Goal: Navigation & Orientation: Find specific page/section

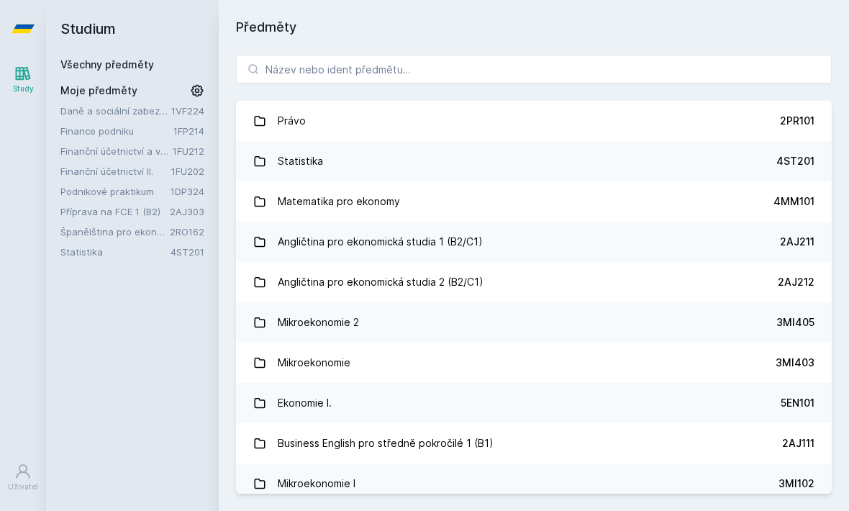
click at [154, 191] on link "Podnikové praktikum" at bounding box center [115, 191] width 110 height 14
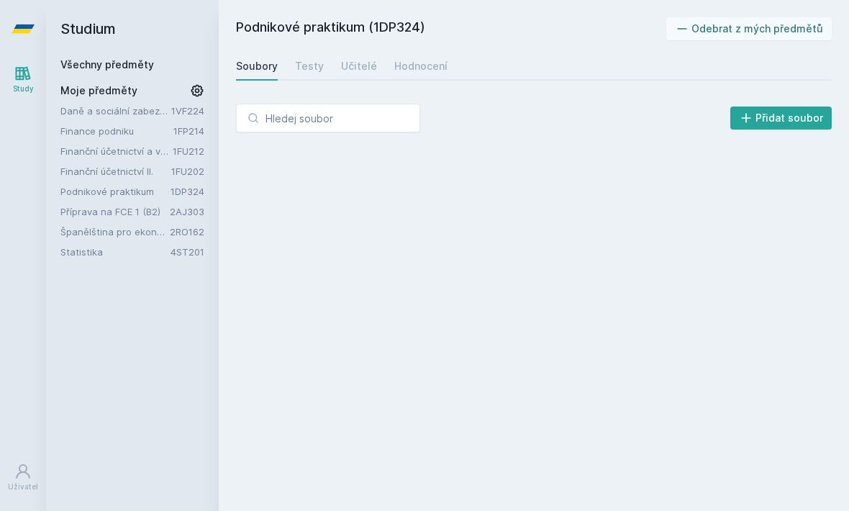
click at [134, 137] on link "Finance podniku" at bounding box center [116, 131] width 113 height 14
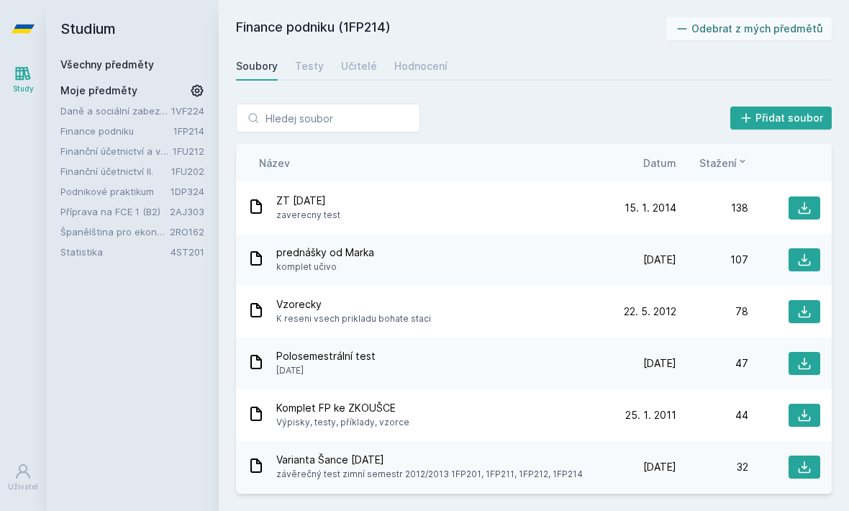
click at [312, 58] on link "Testy" at bounding box center [309, 66] width 29 height 29
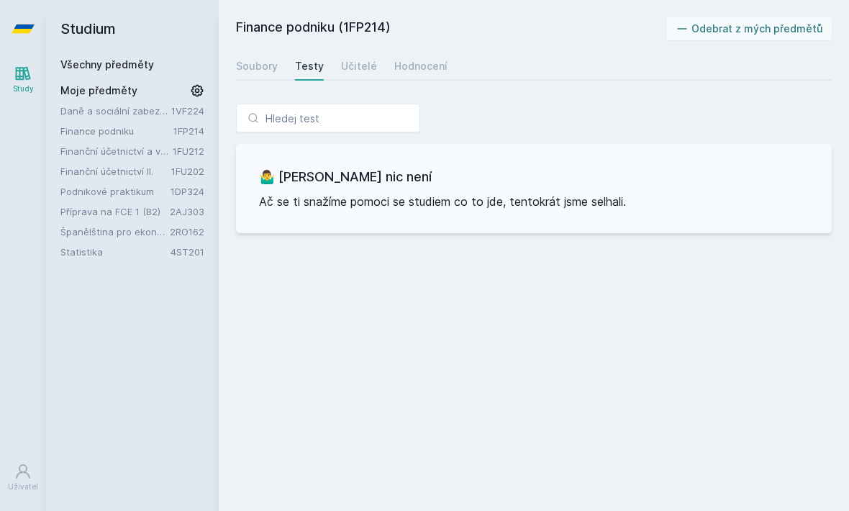
click at [263, 65] on div "Soubory" at bounding box center [257, 66] width 42 height 14
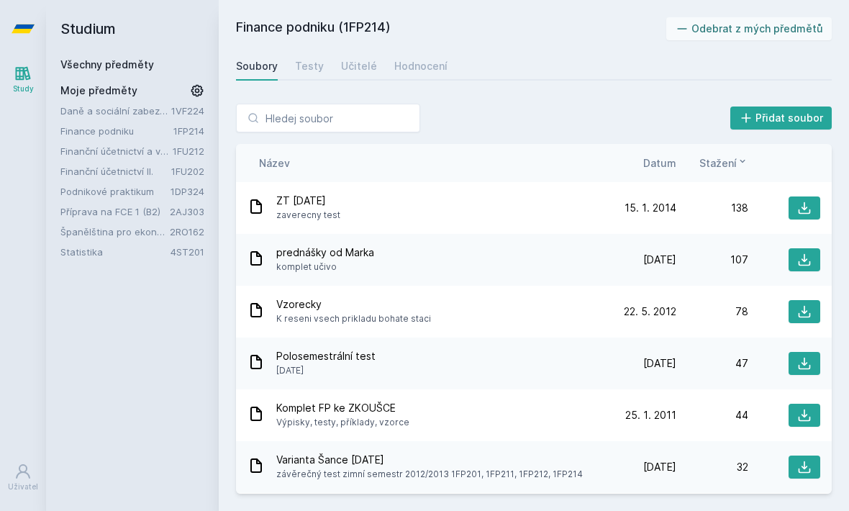
click at [360, 68] on div "Učitelé" at bounding box center [359, 66] width 36 height 14
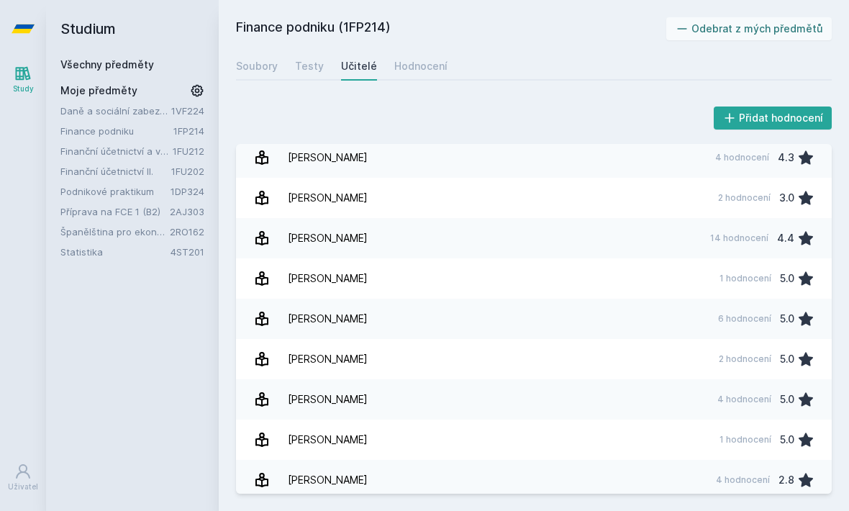
scroll to position [288, 0]
click at [634, 368] on link "[PERSON_NAME] 2 hodnocení 5.0" at bounding box center [534, 360] width 596 height 40
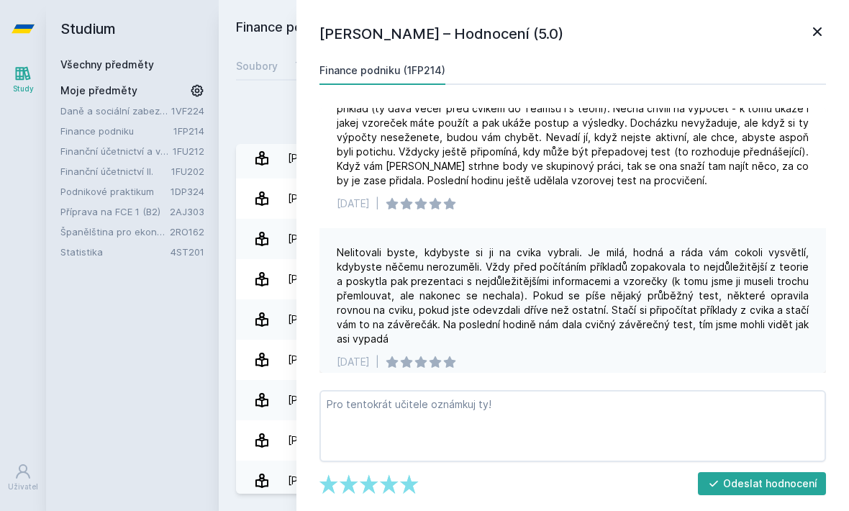
scroll to position [37, 0]
click at [816, 33] on icon at bounding box center [817, 31] width 9 height 9
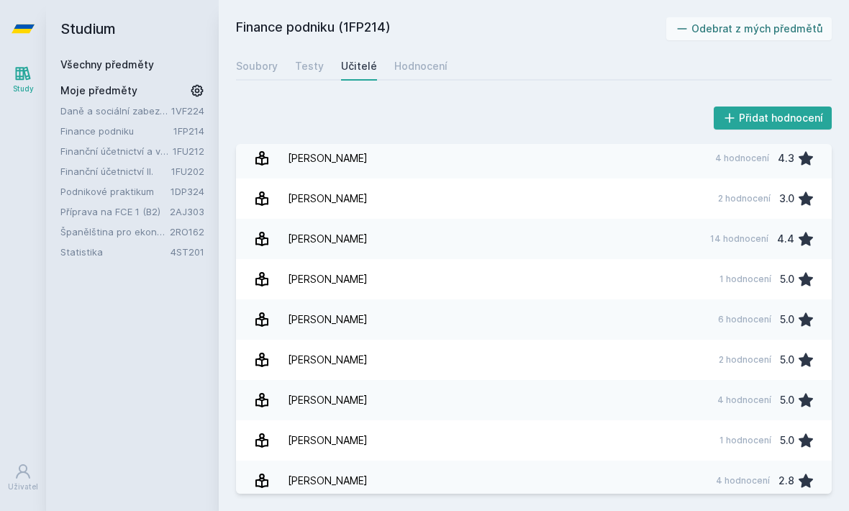
click at [419, 63] on div "Hodnocení" at bounding box center [420, 66] width 53 height 14
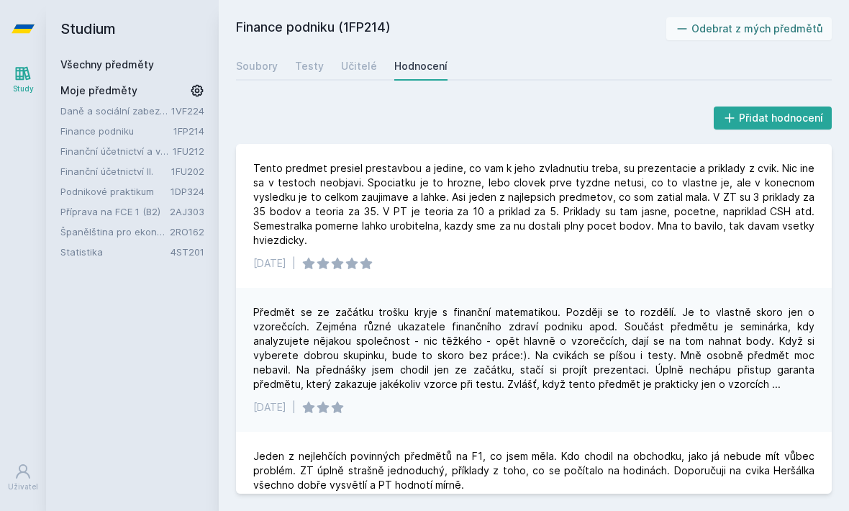
click at [265, 65] on div "Soubory" at bounding box center [257, 66] width 42 height 14
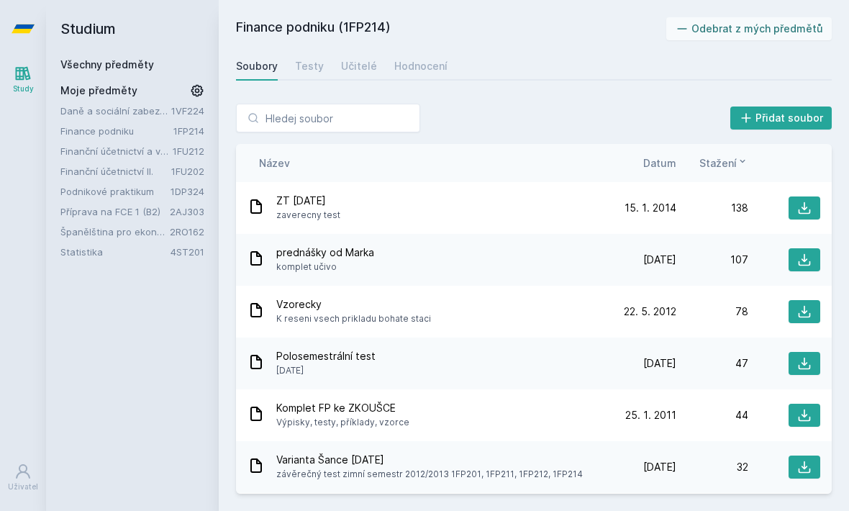
click at [474, 361] on div "Polosemestrální test [DATE]" at bounding box center [425, 363] width 357 height 29
click at [670, 158] on span "Datum" at bounding box center [659, 162] width 33 height 15
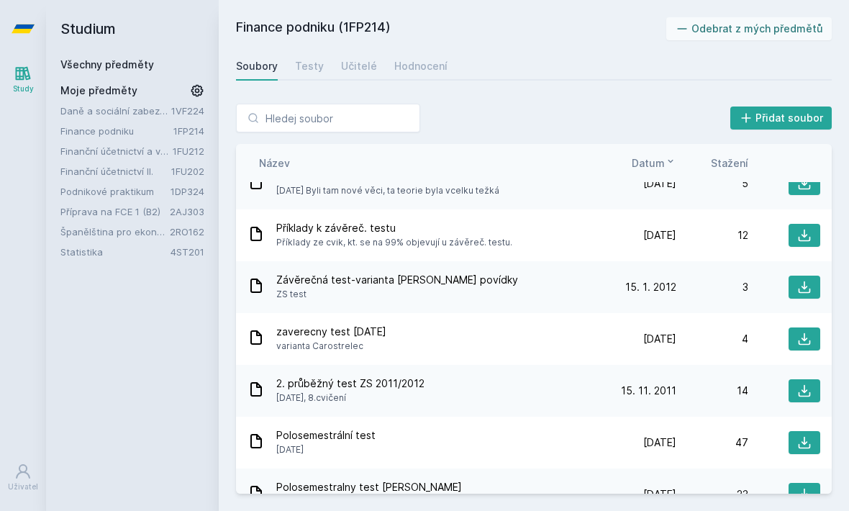
scroll to position [463, 0]
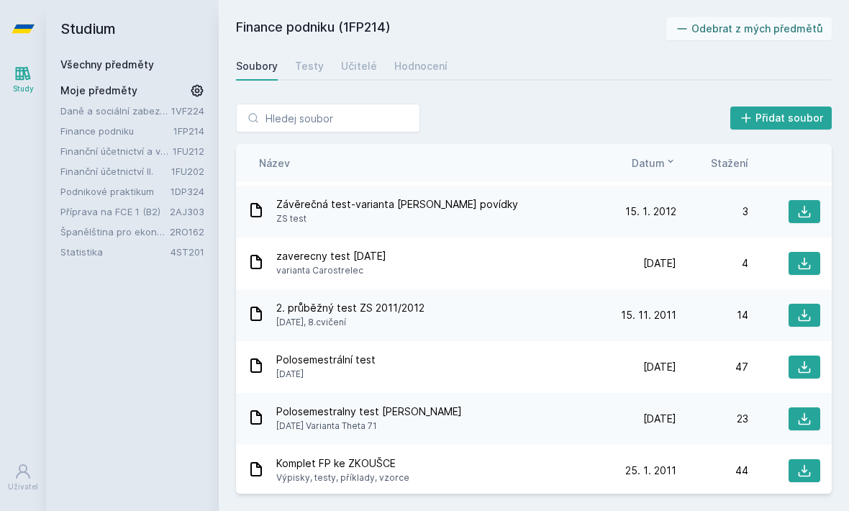
click at [803, 370] on icon at bounding box center [804, 367] width 14 height 14
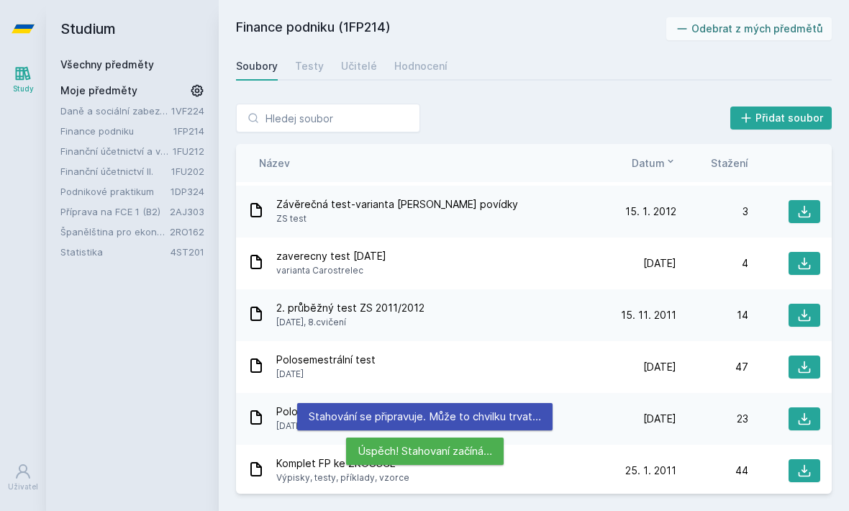
click at [661, 99] on div "Přidat soubor Řazení: Název Datum Stažení Název Datum Stažení prednášky od [PER…" at bounding box center [534, 298] width 630 height 424
